Goal: Use online tool/utility: Utilize a website feature to perform a specific function

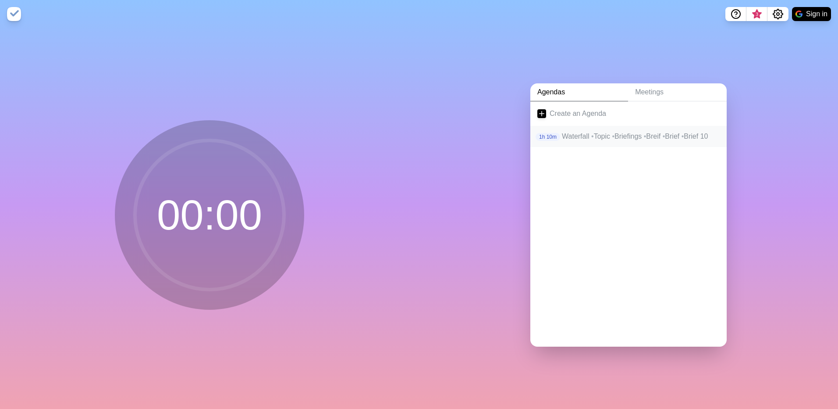
click at [565, 134] on p "Waterfall • Topic • Briefings • Breif • Brief • Brief 10" at bounding box center [641, 136] width 158 height 11
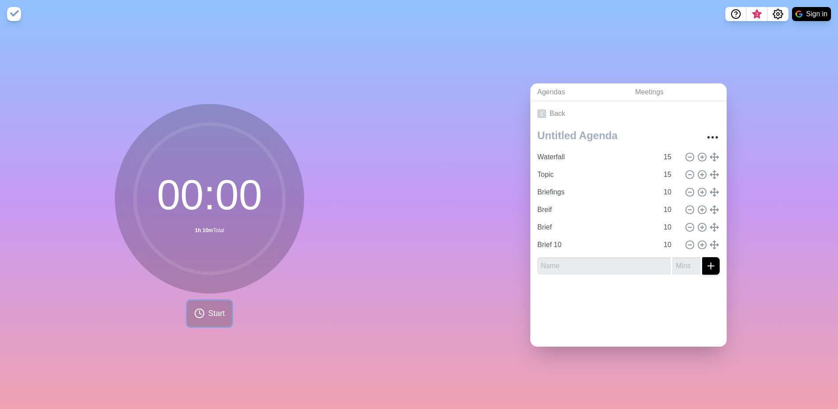
click at [224, 307] on button "Start" at bounding box center [209, 313] width 45 height 26
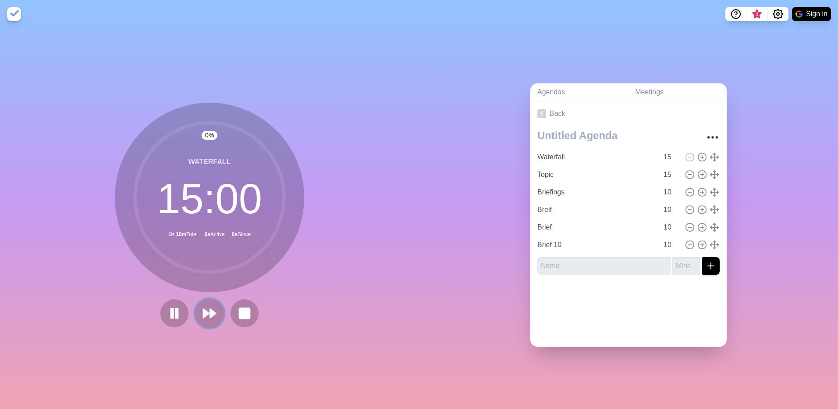
click at [205, 311] on polygon at bounding box center [206, 313] width 6 height 9
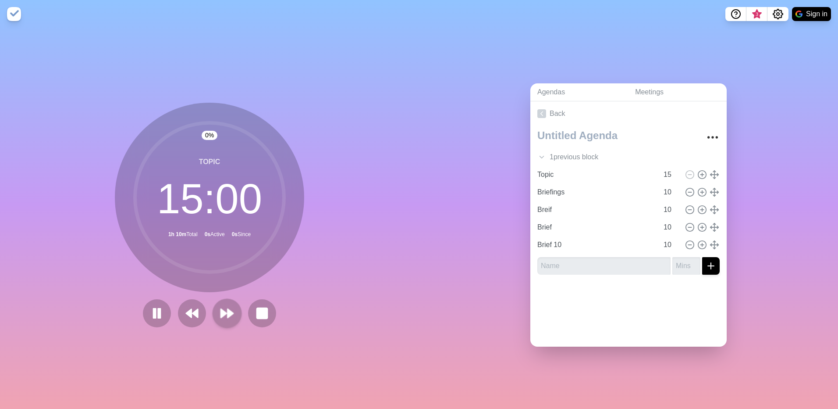
click at [205, 311] on div at bounding box center [209, 313] width 140 height 28
drag, startPoint x: 205, startPoint y: 311, endPoint x: 218, endPoint y: 318, distance: 14.9
click at [218, 318] on button at bounding box center [226, 312] width 29 height 29
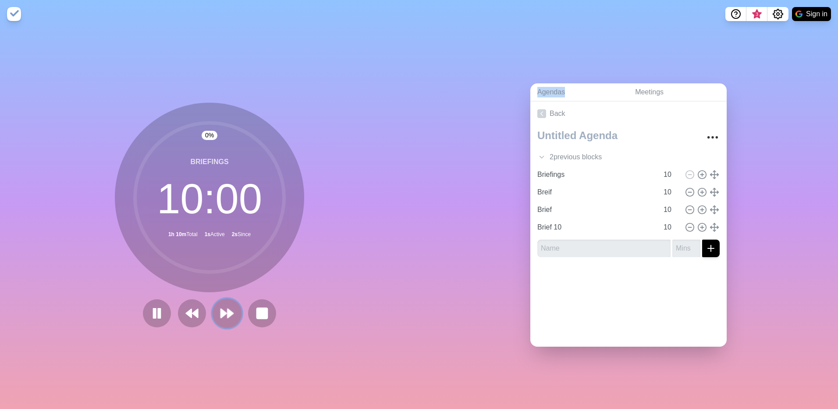
click at [222, 311] on polygon at bounding box center [224, 313] width 6 height 9
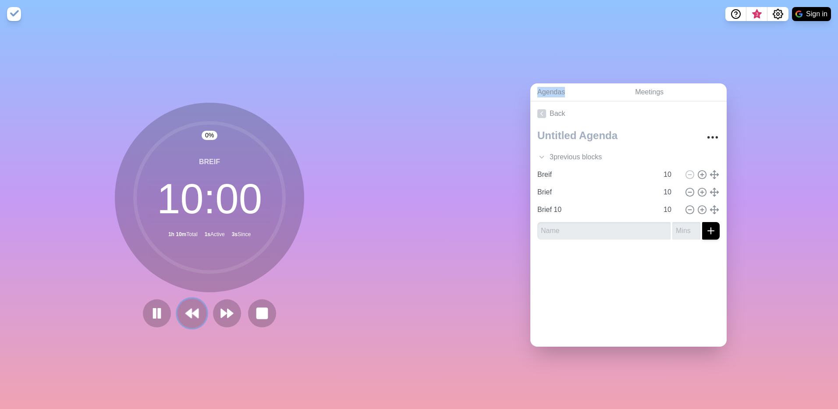
click at [185, 313] on icon at bounding box center [192, 313] width 15 height 15
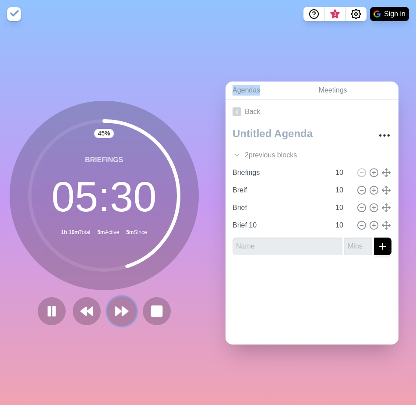
click at [117, 310] on icon at bounding box center [121, 311] width 15 height 15
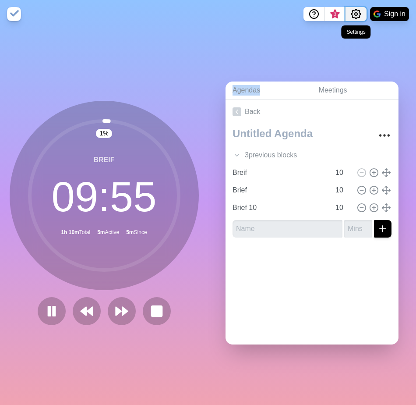
click at [357, 13] on circle "Settings" at bounding box center [356, 14] width 3 height 3
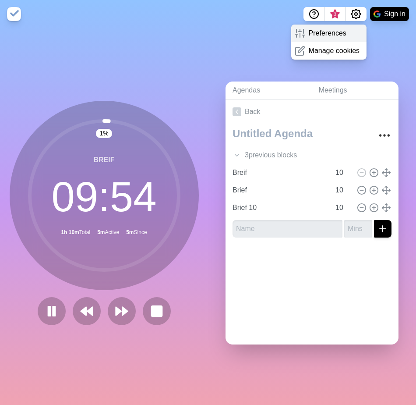
click at [335, 32] on p "Preferences" at bounding box center [328, 33] width 38 height 11
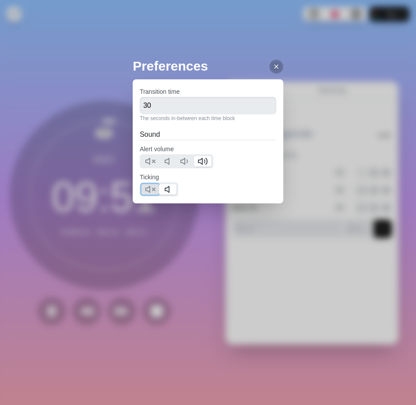
click at [149, 187] on polygon at bounding box center [148, 189] width 4 height 6
click at [270, 69] on div at bounding box center [277, 67] width 14 height 14
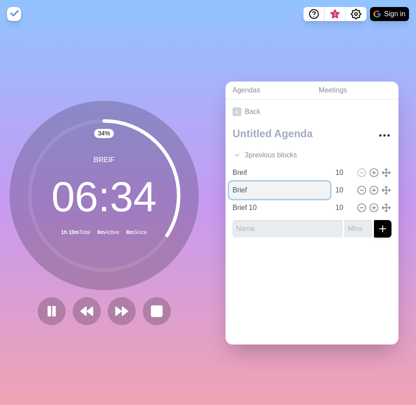
click at [246, 188] on input "Brief" at bounding box center [279, 190] width 101 height 18
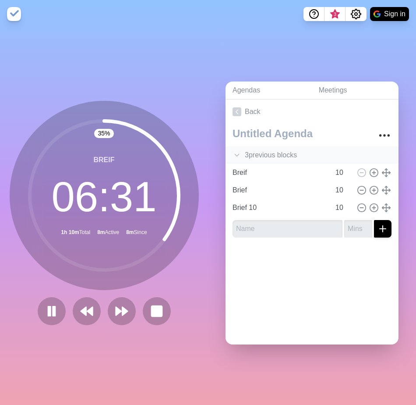
click at [232, 152] on div "3 previous block s" at bounding box center [312, 155] width 173 height 18
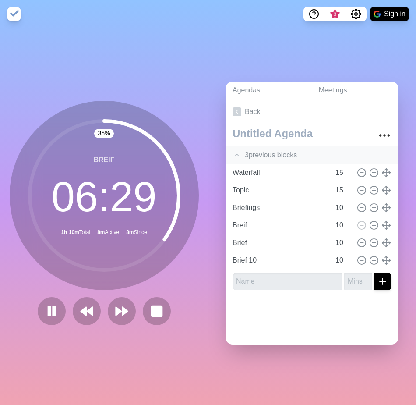
click at [234, 152] on icon at bounding box center [237, 155] width 9 height 9
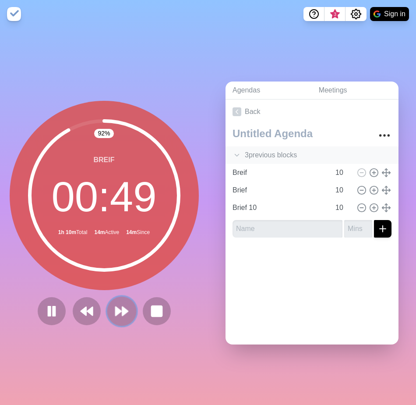
click at [122, 307] on polygon at bounding box center [125, 311] width 6 height 9
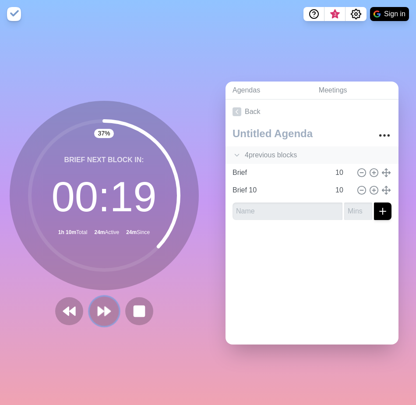
click at [105, 310] on polygon at bounding box center [108, 311] width 6 height 9
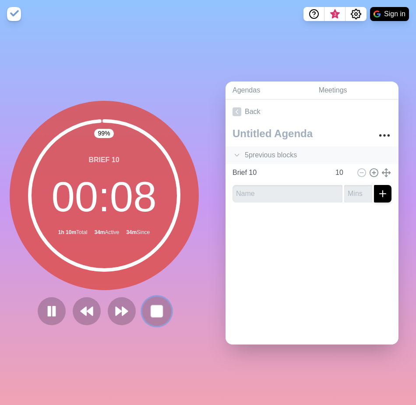
drag, startPoint x: 142, startPoint y: 302, endPoint x: 149, endPoint y: 302, distance: 6.6
click at [143, 302] on button at bounding box center [157, 311] width 28 height 28
